Goal: Check status: Check status

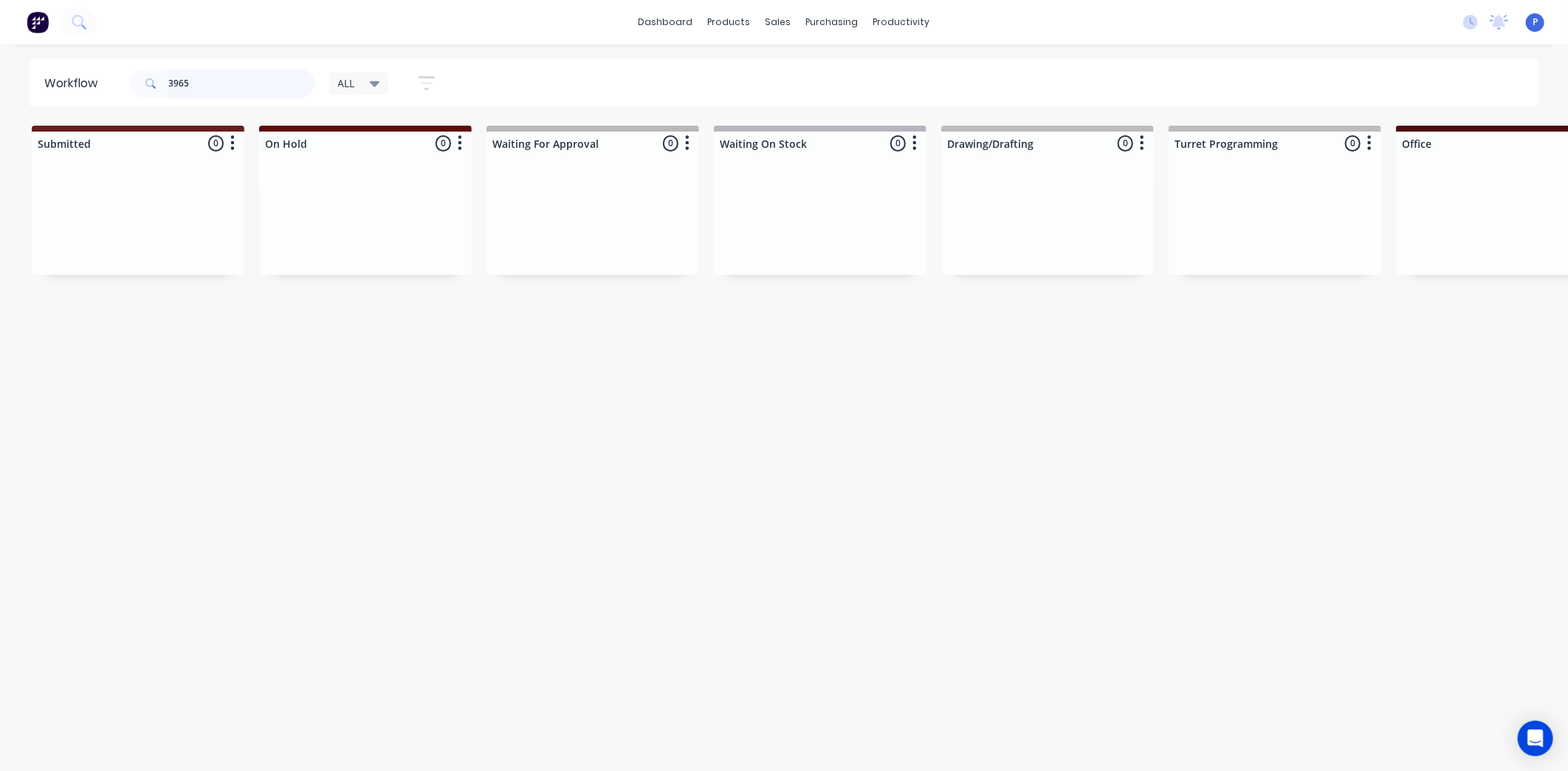
click at [217, 85] on input "3965" at bounding box center [241, 83] width 146 height 30
type input "3"
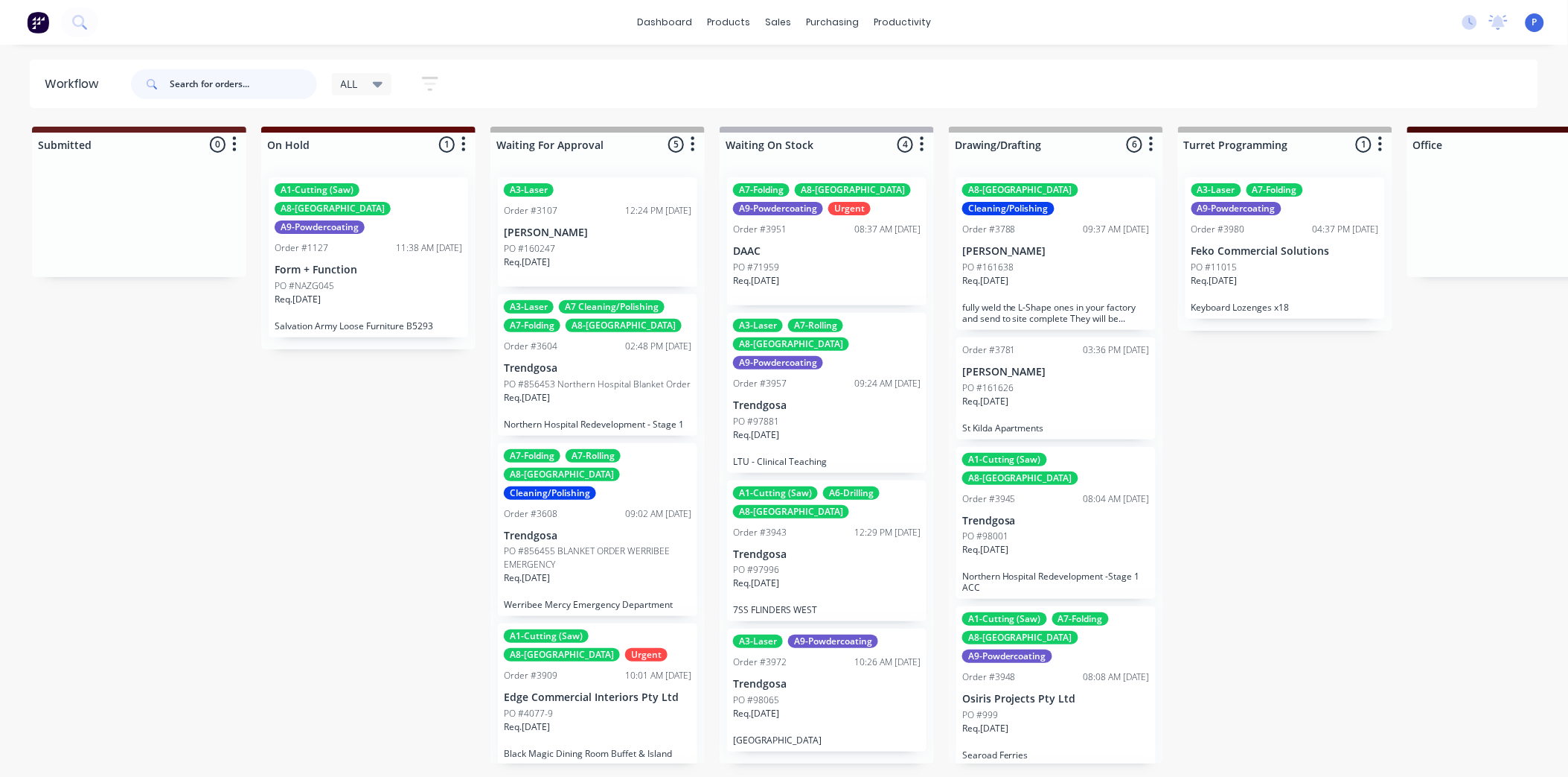
click at [254, 82] on input "text" at bounding box center [243, 83] width 147 height 30
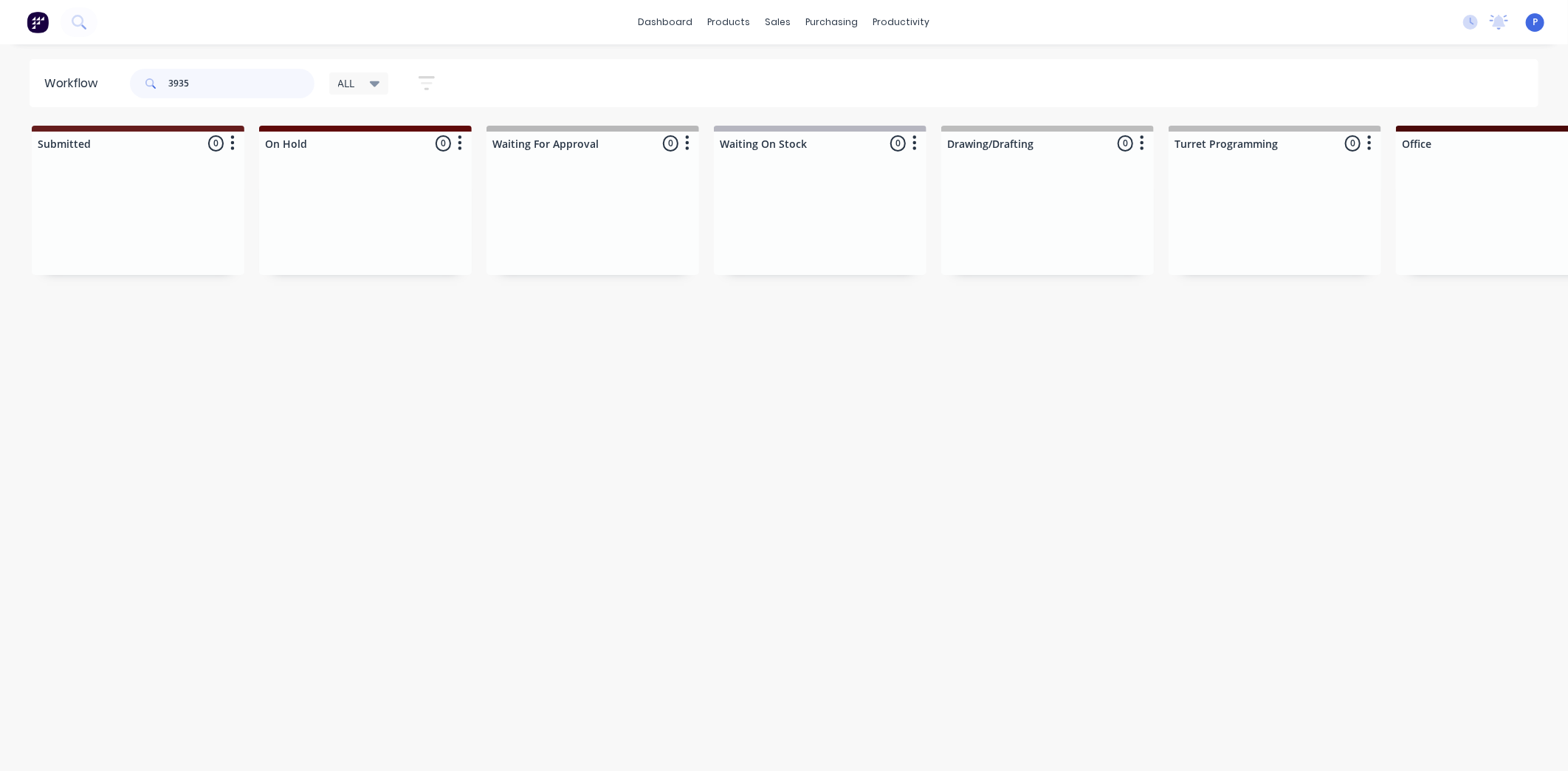
type input "3935"
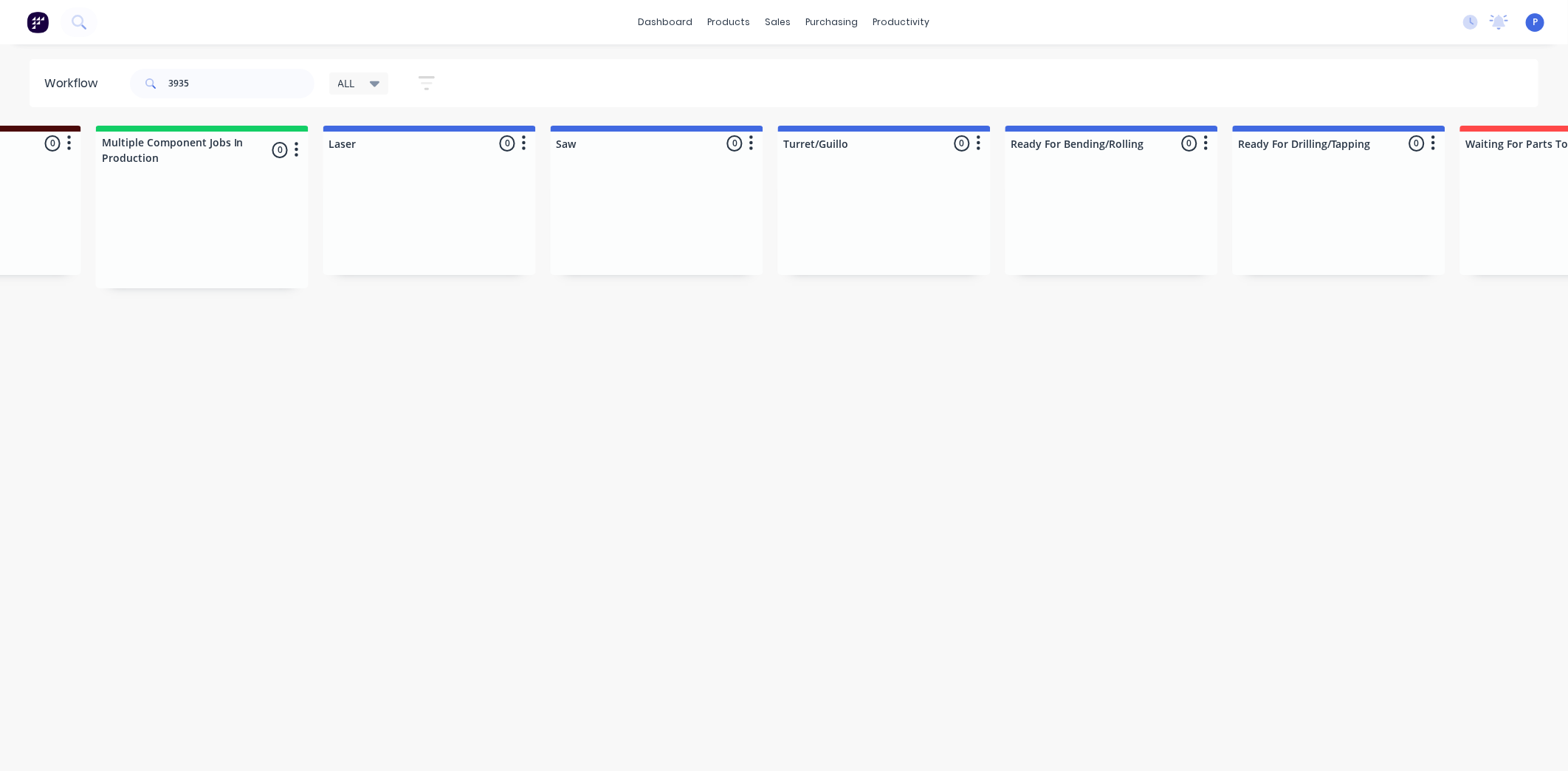
drag, startPoint x: 442, startPoint y: 346, endPoint x: 549, endPoint y: 358, distance: 107.7
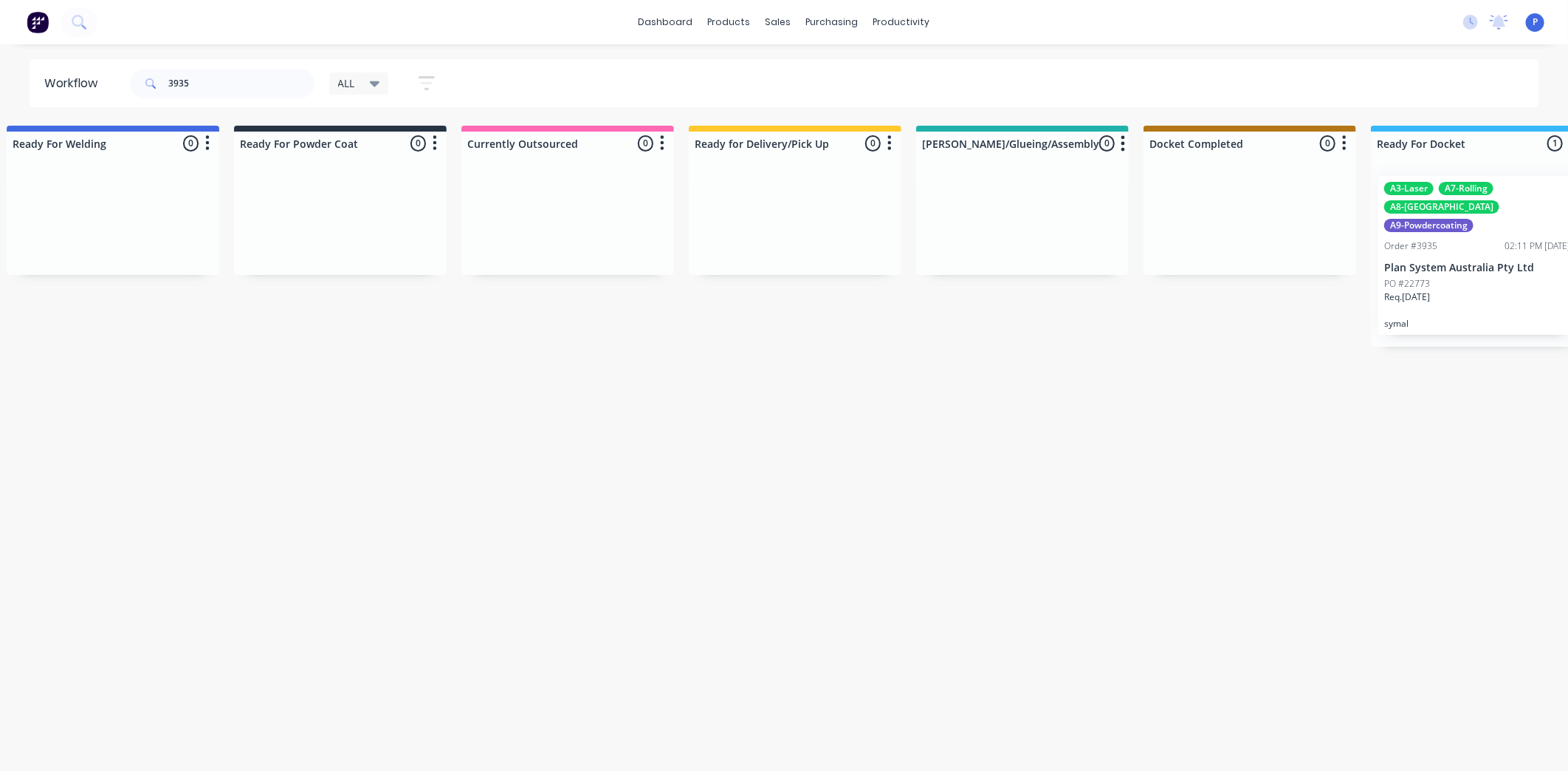
scroll to position [0, 3678]
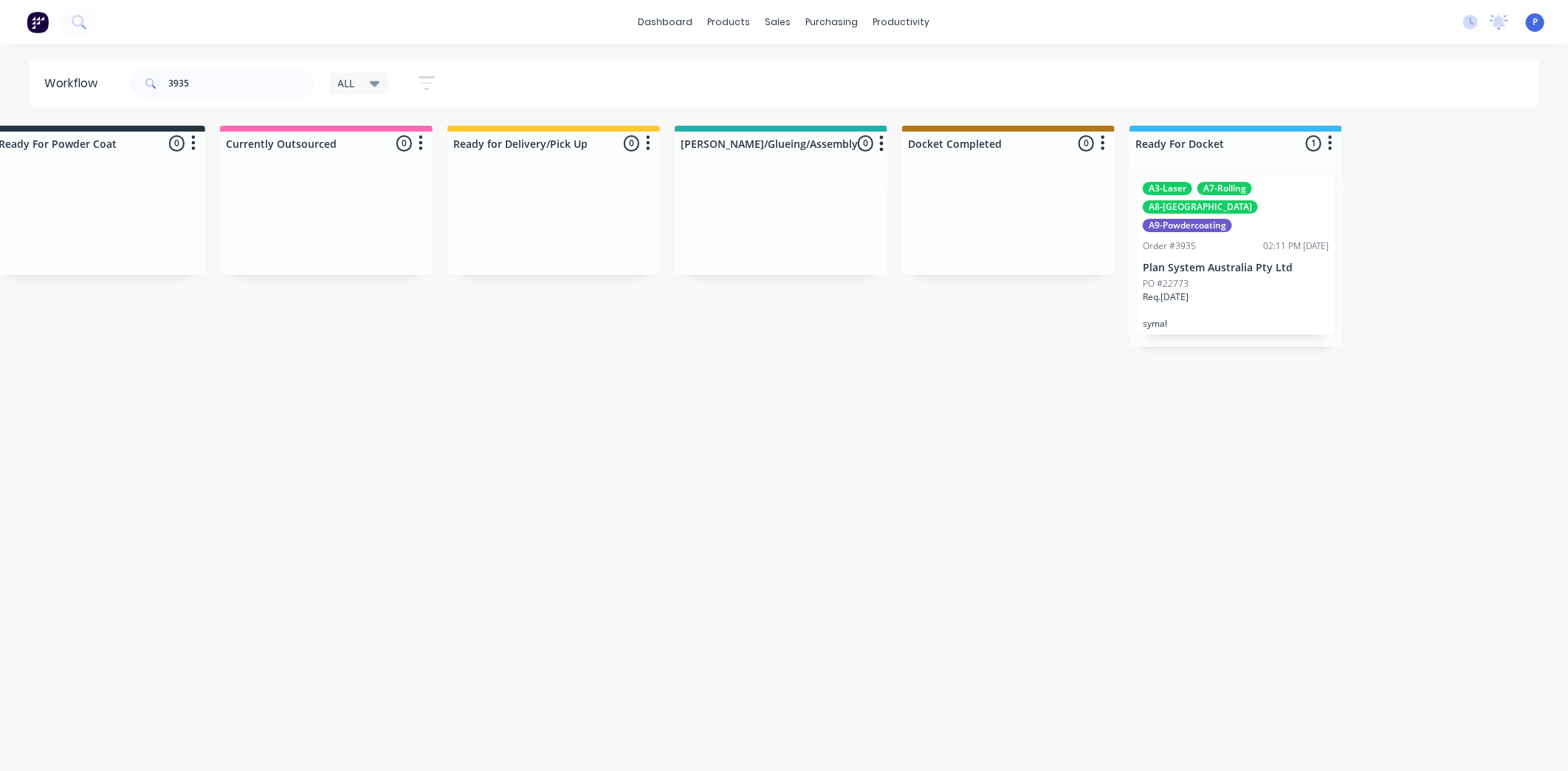
drag, startPoint x: 586, startPoint y: 385, endPoint x: 669, endPoint y: 386, distance: 83.0
click at [1236, 241] on div "A3-Laser A7-Rolling A8-Welding A9-Powdercoating Order #3935 02:11 PM [DATE] Pla…" at bounding box center [1236, 255] width 198 height 159
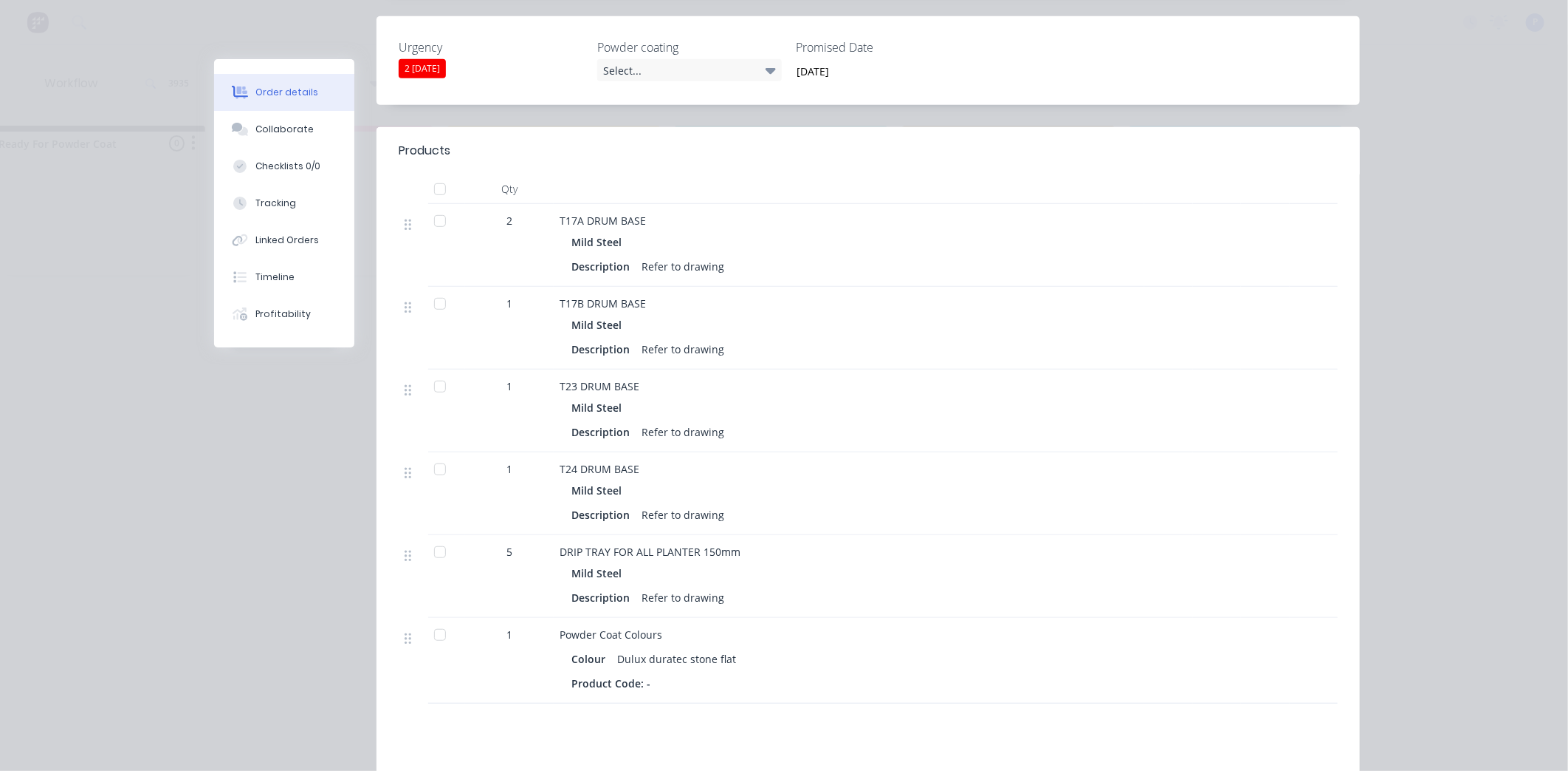
scroll to position [481, 0]
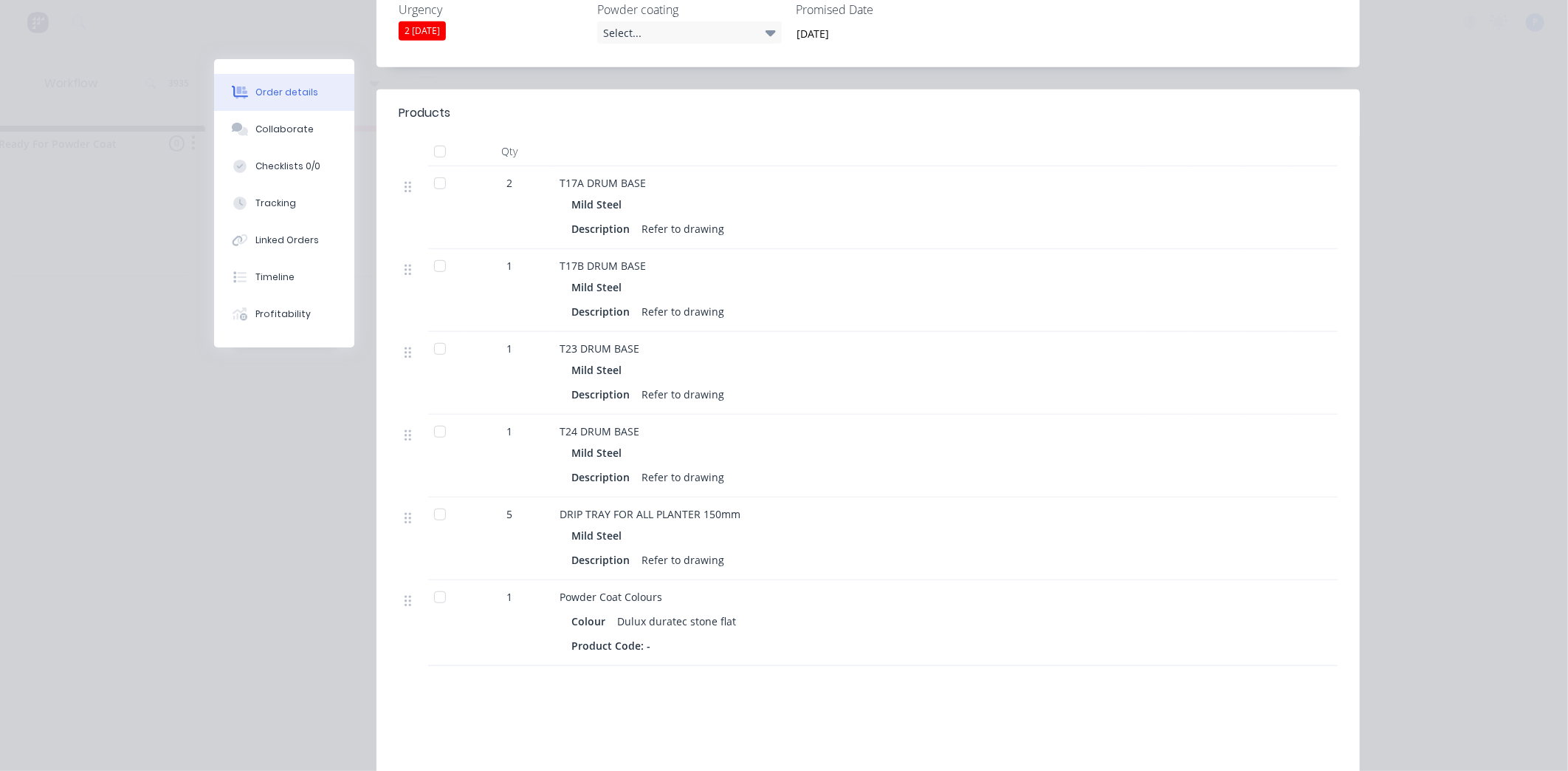
click at [431, 137] on div at bounding box center [440, 151] width 30 height 30
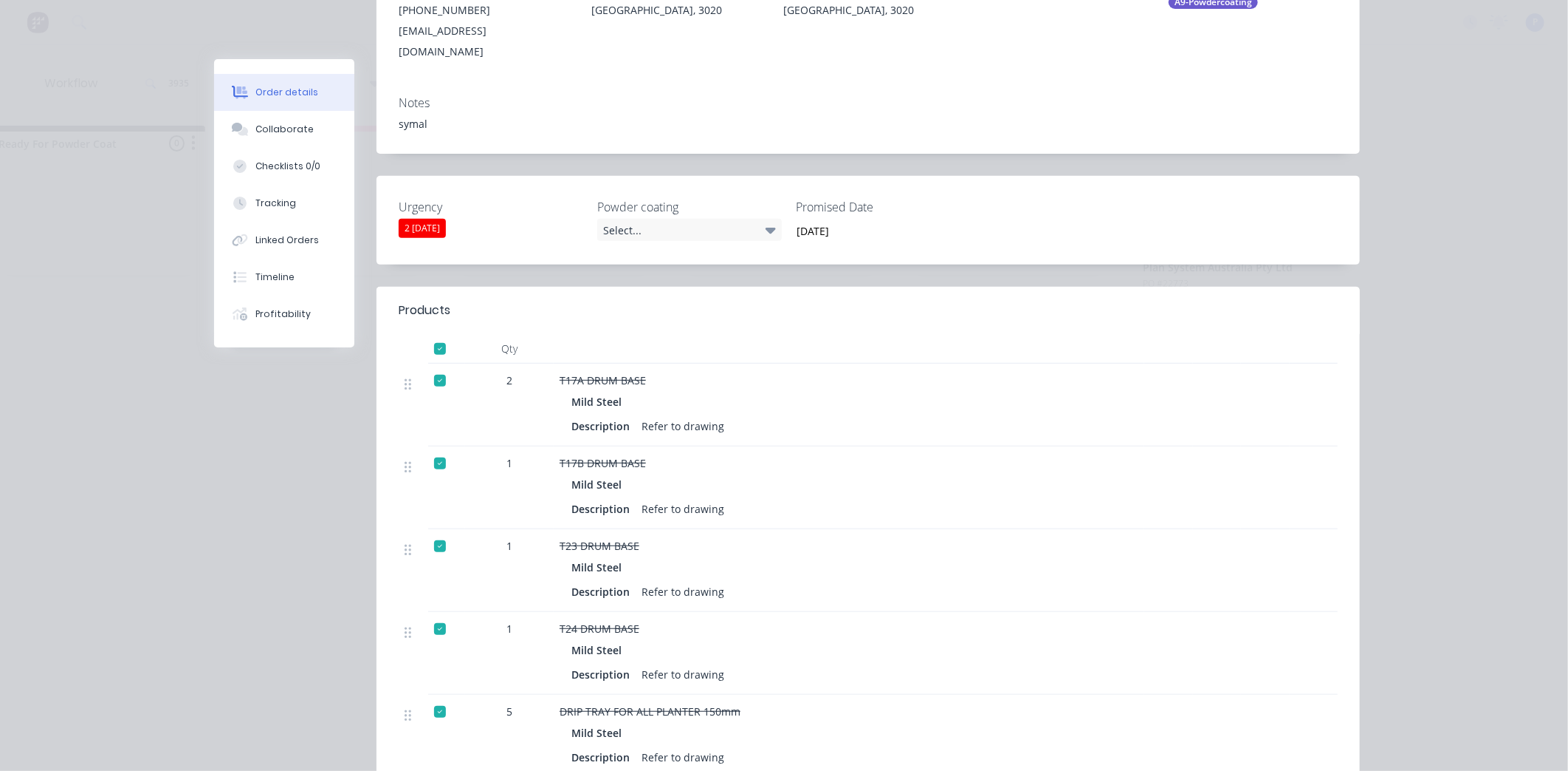
scroll to position [328, 0]
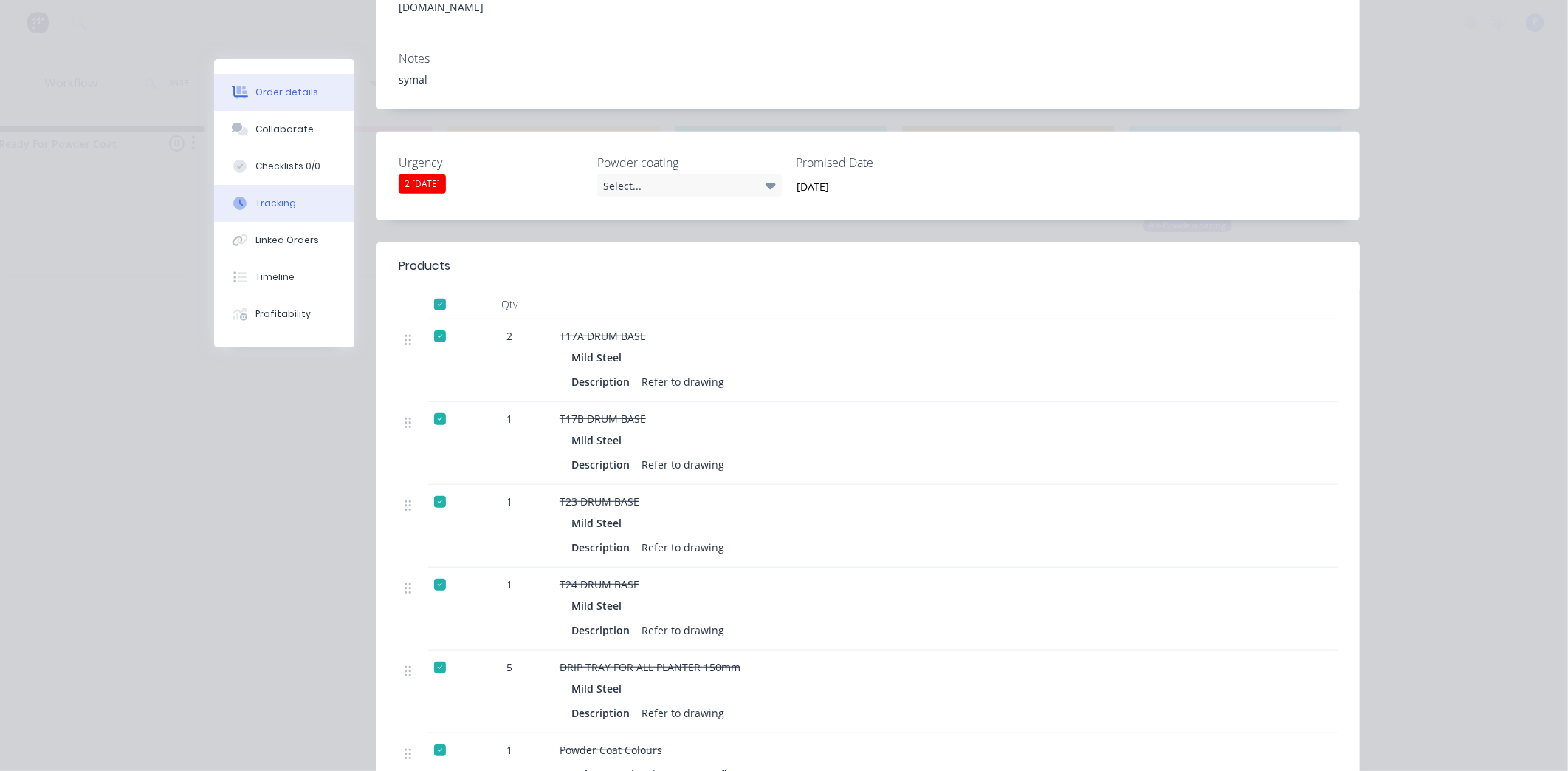
click at [238, 197] on icon at bounding box center [240, 203] width 13 height 13
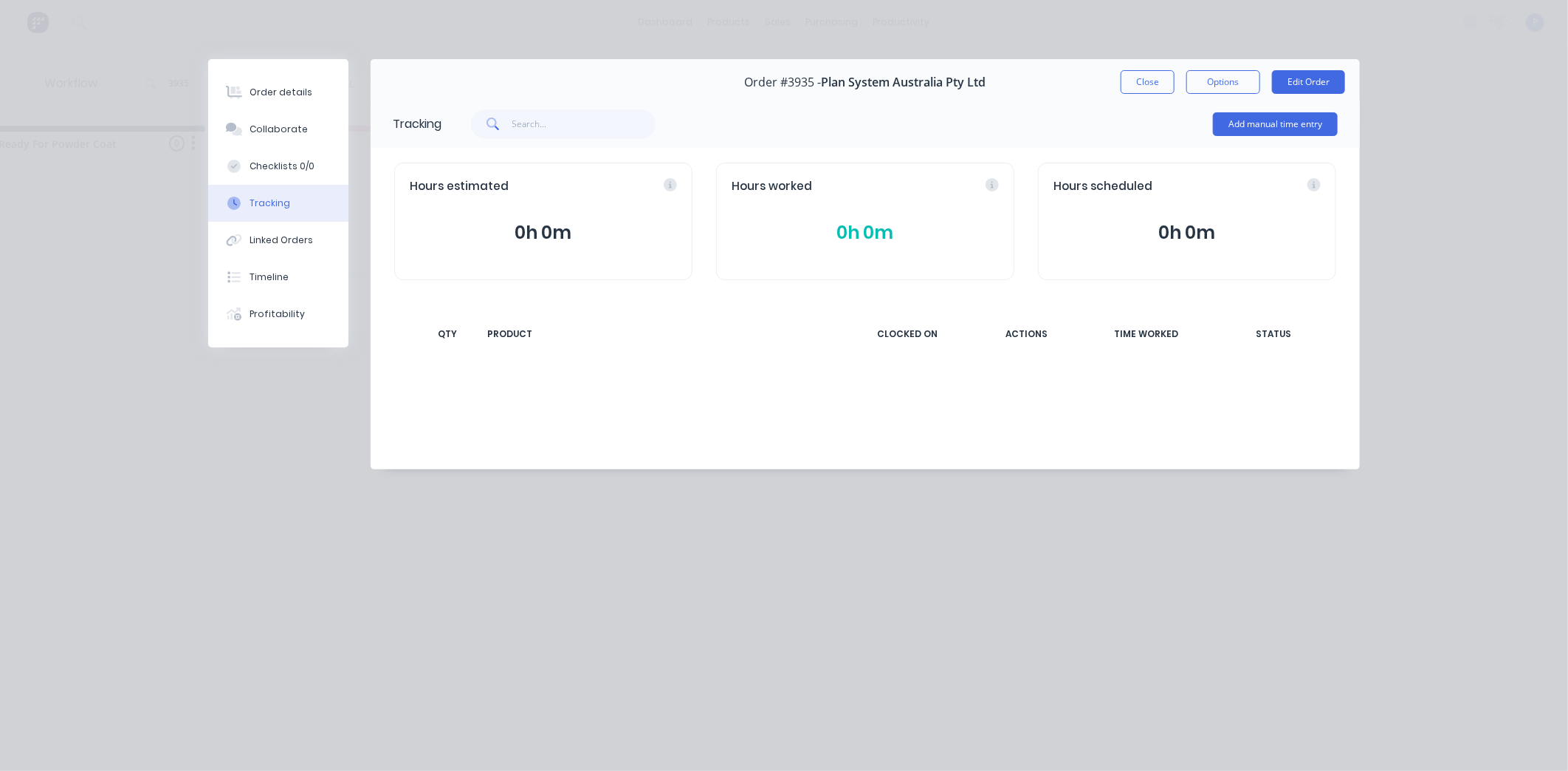
scroll to position [0, 0]
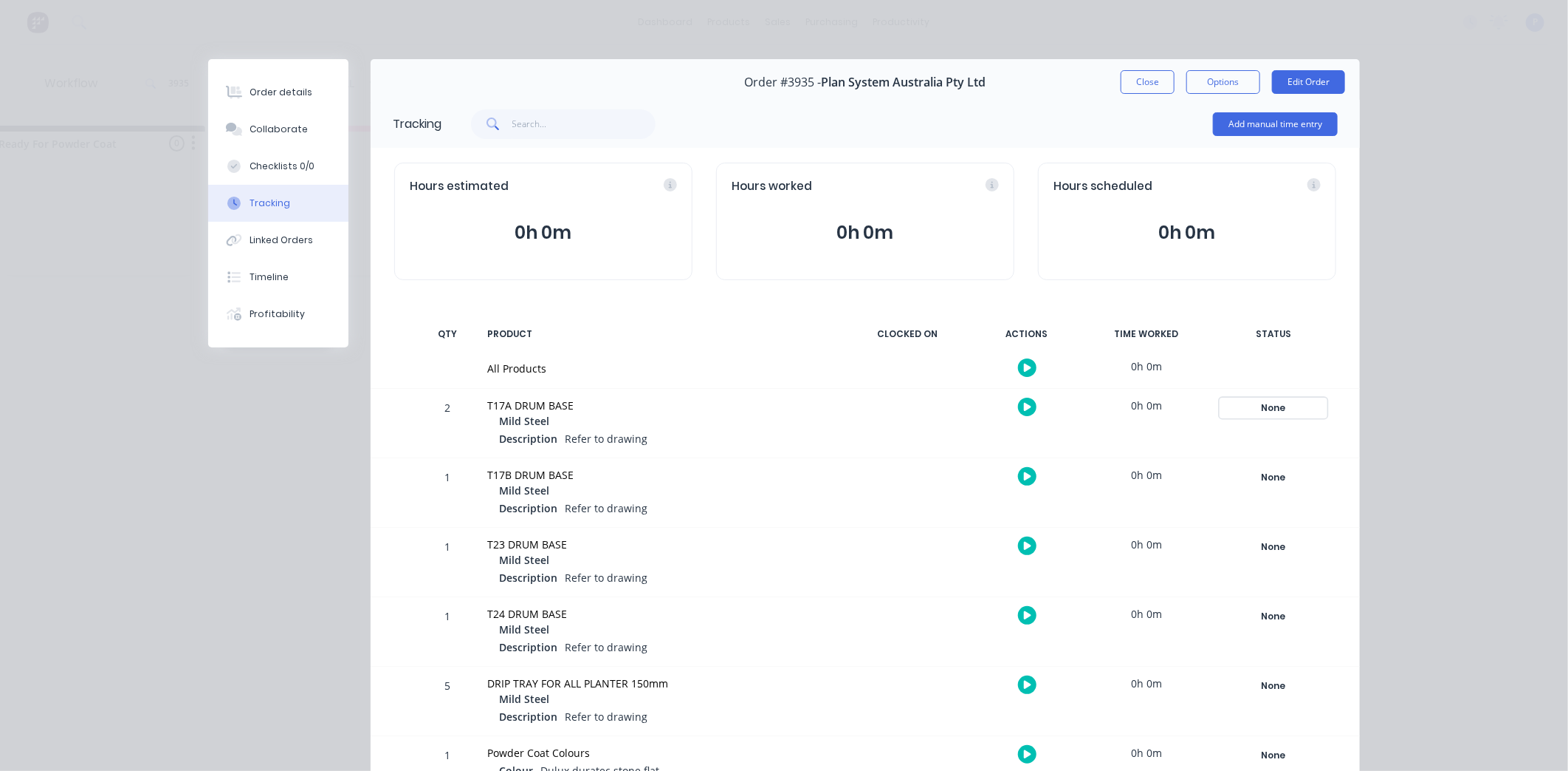
click at [1271, 410] on div "None" at bounding box center [1274, 408] width 107 height 19
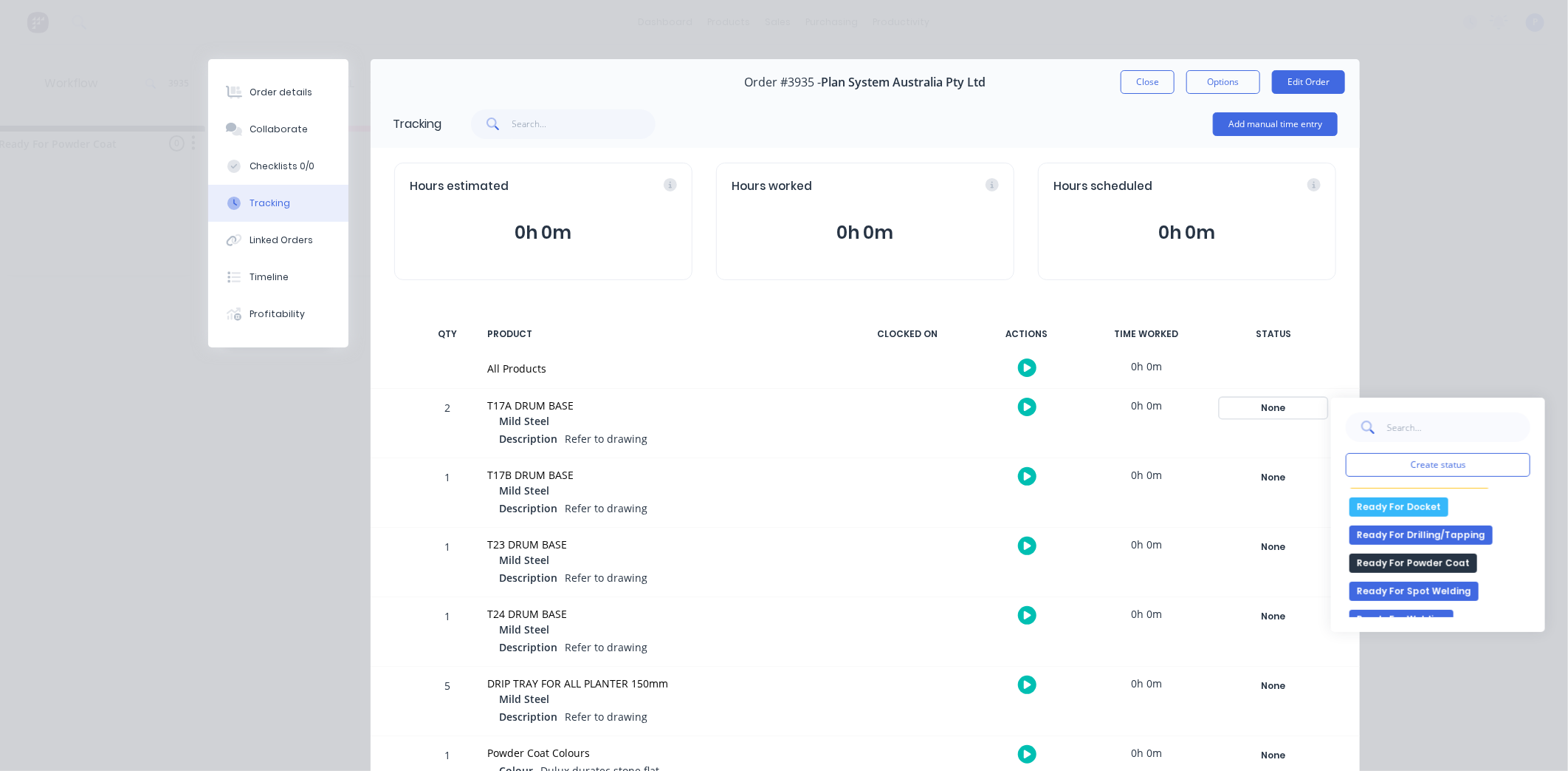
scroll to position [328, 0]
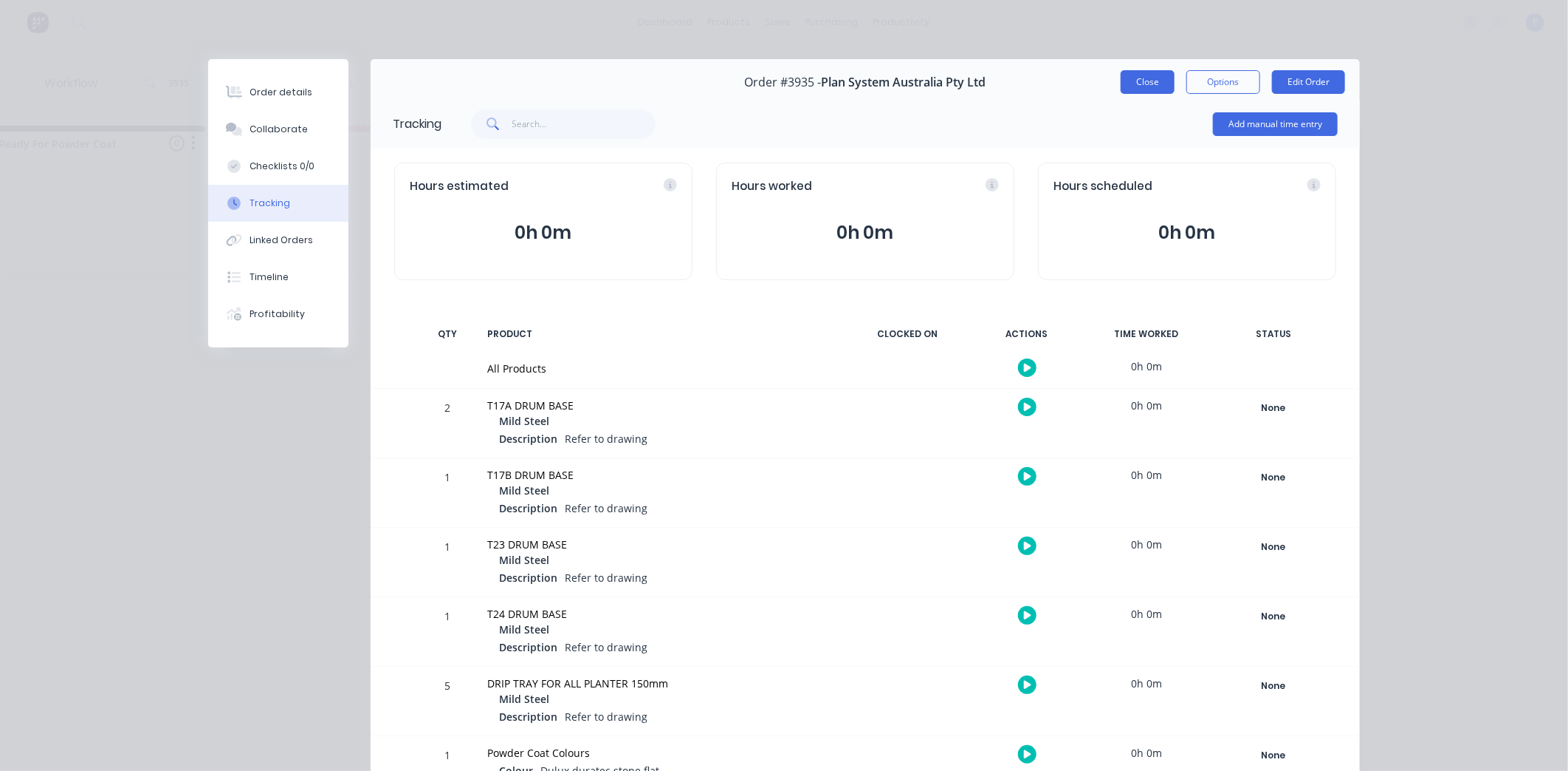
click at [1154, 86] on button "Close" at bounding box center [1148, 82] width 54 height 24
